Goal: Task Accomplishment & Management: Manage account settings

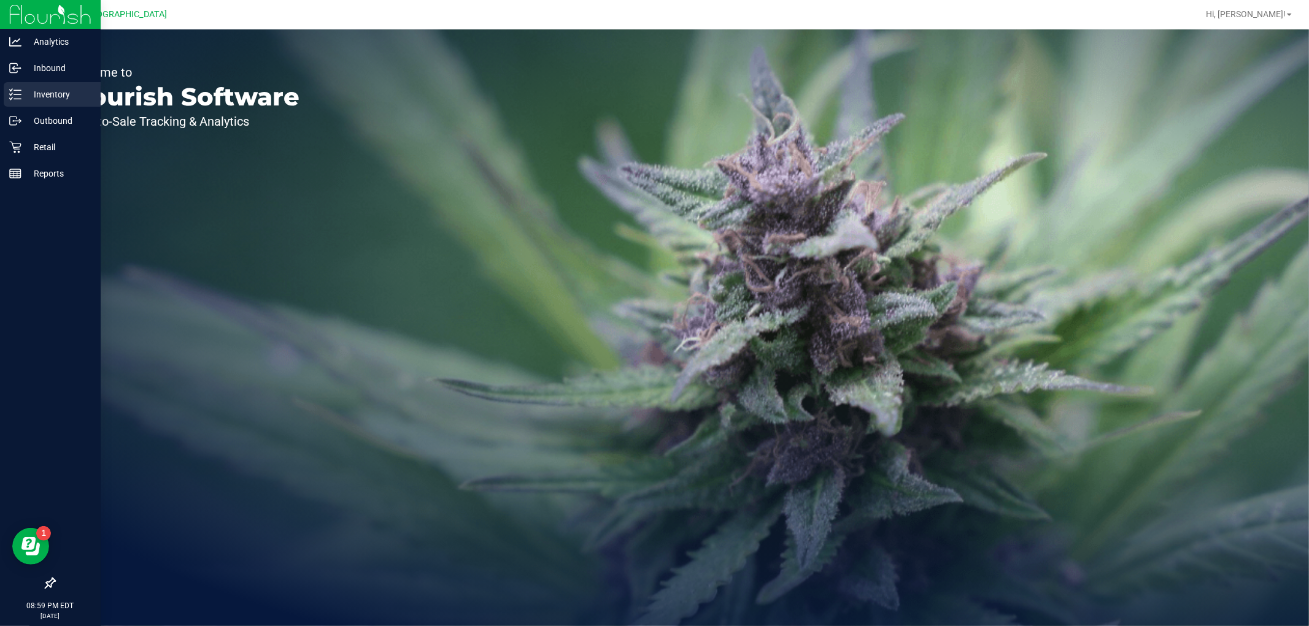
click at [47, 102] on div "Inventory" at bounding box center [52, 94] width 97 height 25
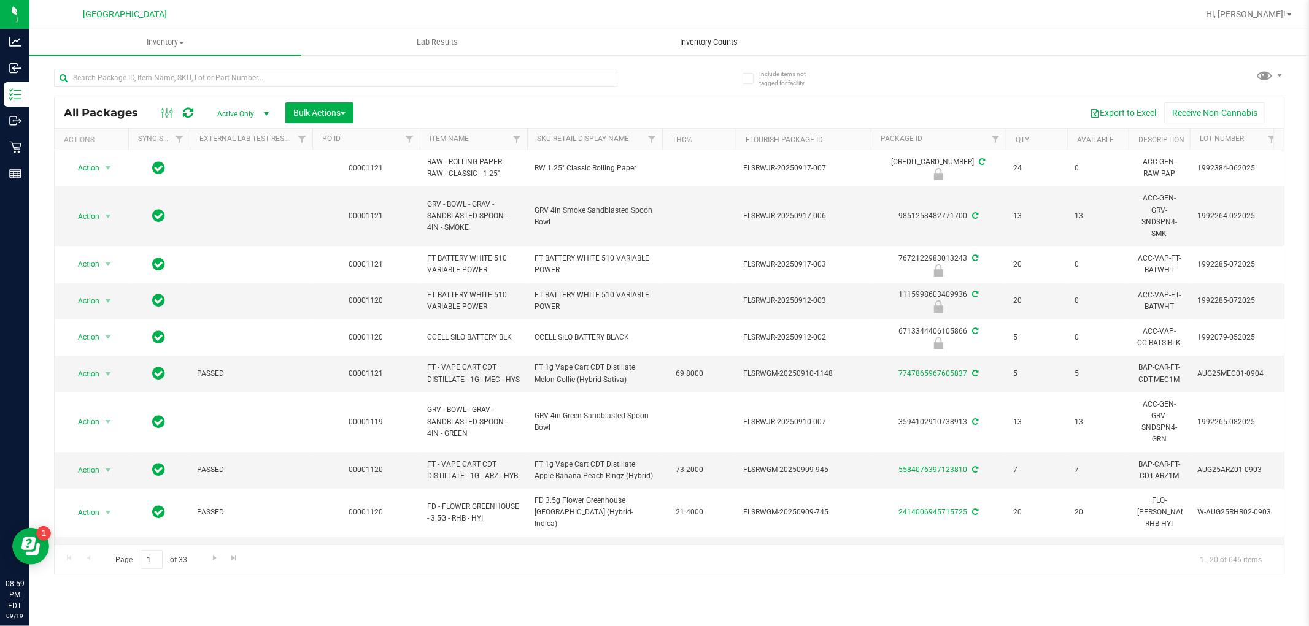
click at [704, 40] on span "Inventory Counts" at bounding box center [709, 42] width 91 height 11
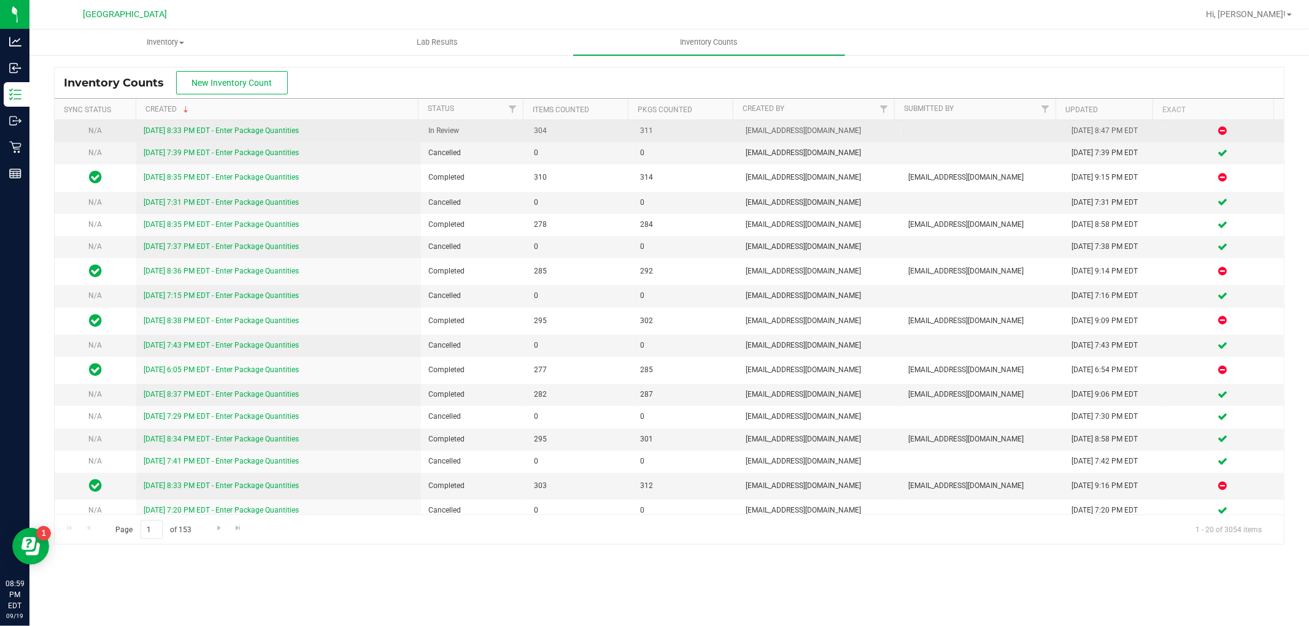
click at [175, 134] on link "[DATE] 8:33 PM EDT - Enter Package Quantities" at bounding box center [221, 130] width 155 height 9
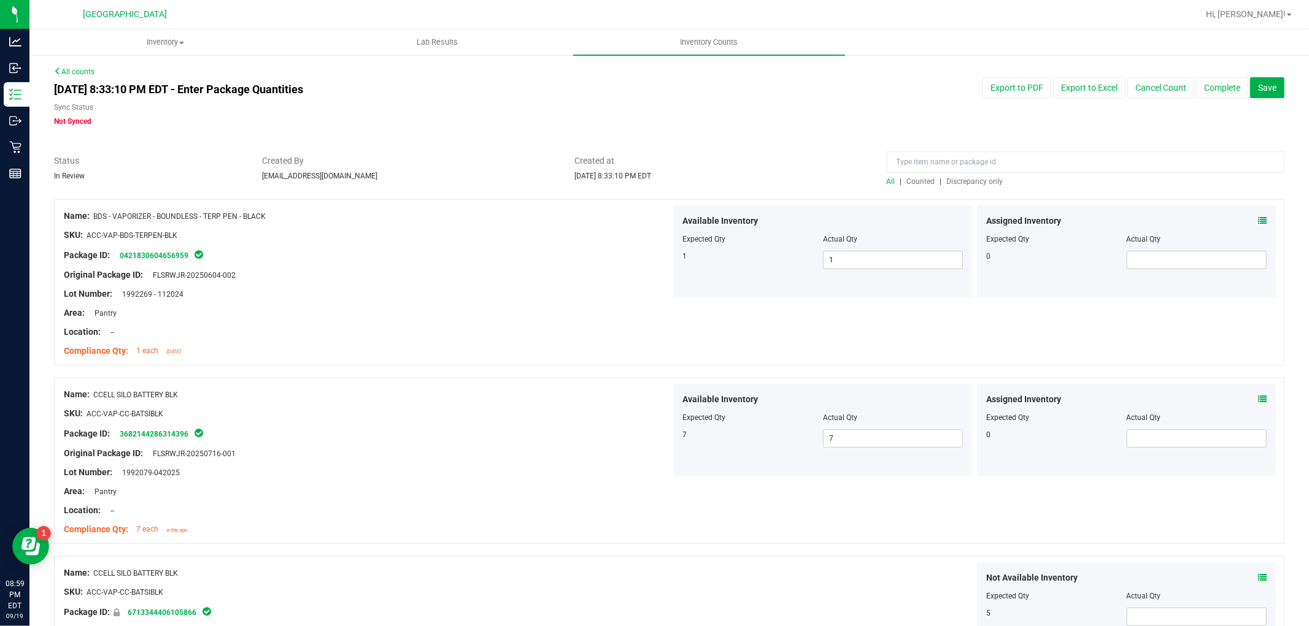
click at [982, 177] on span "Discrepancy only" at bounding box center [975, 181] width 56 height 9
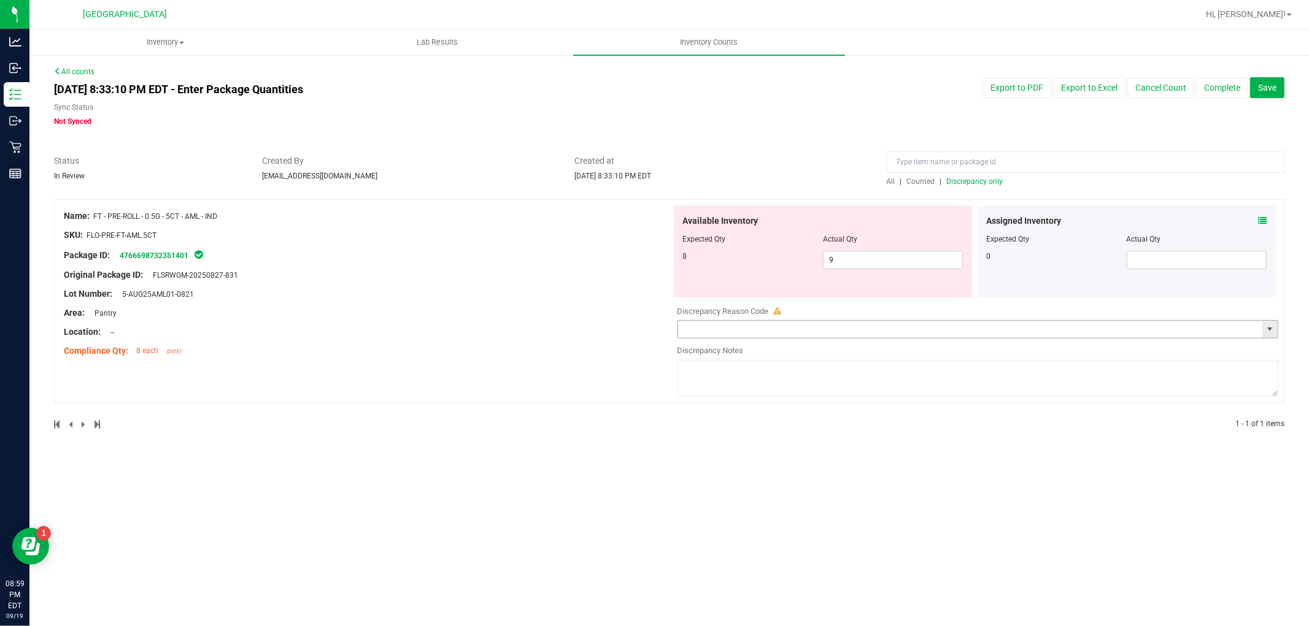
click at [1181, 321] on input "text" at bounding box center [970, 329] width 585 height 17
click at [1263, 334] on span "select" at bounding box center [1269, 329] width 15 height 17
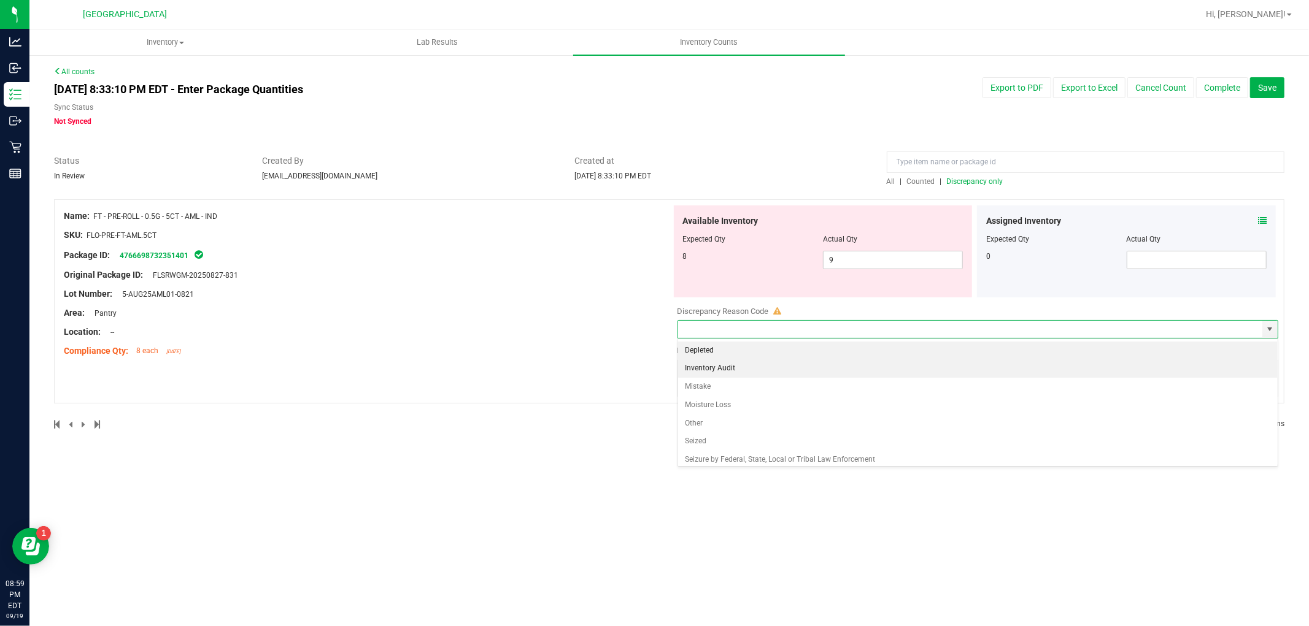
click at [697, 375] on li "Inventory Audit" at bounding box center [978, 369] width 600 height 18
type input "Inventory Audit"
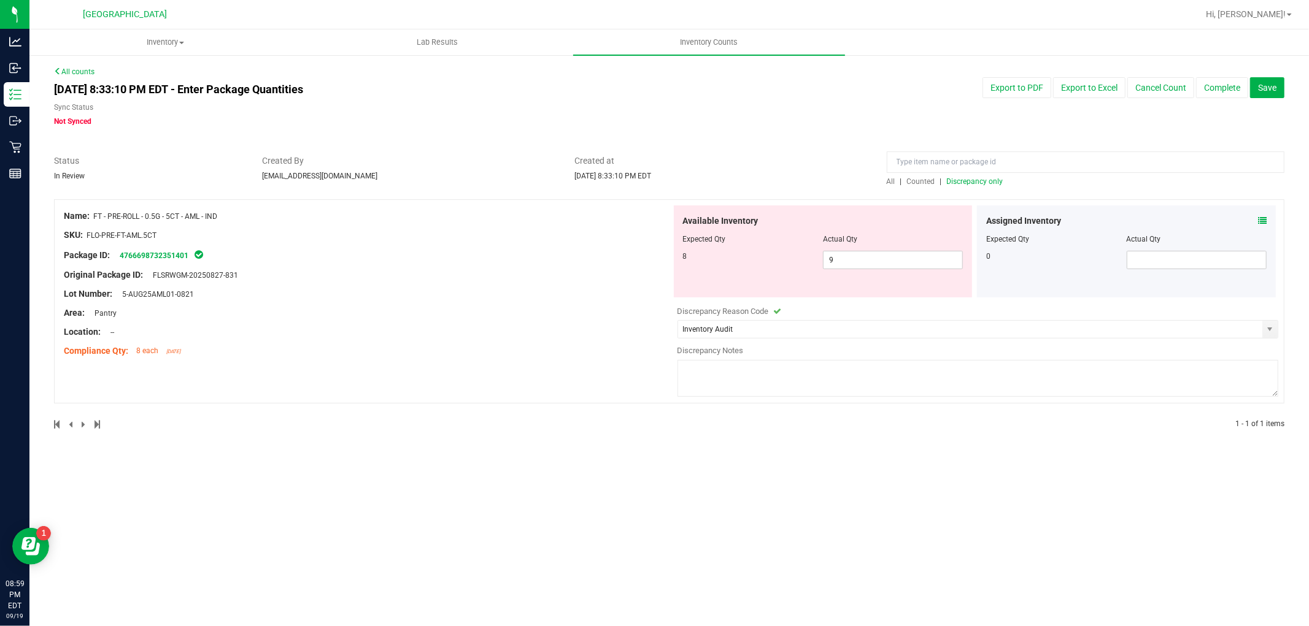
click at [701, 372] on textarea at bounding box center [977, 378] width 601 height 37
type textarea "biotrack integration"
click at [1210, 83] on button "Complete" at bounding box center [1222, 87] width 52 height 21
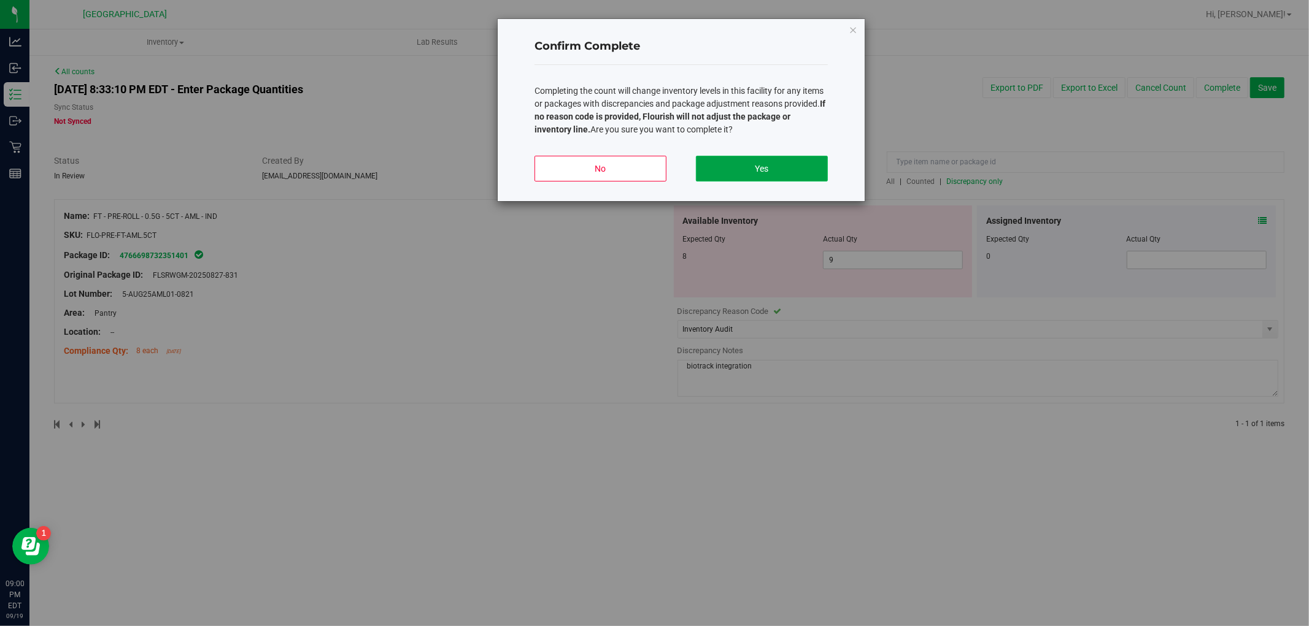
click at [734, 163] on button "Yes" at bounding box center [762, 169] width 132 height 26
